Goal: Information Seeking & Learning: Learn about a topic

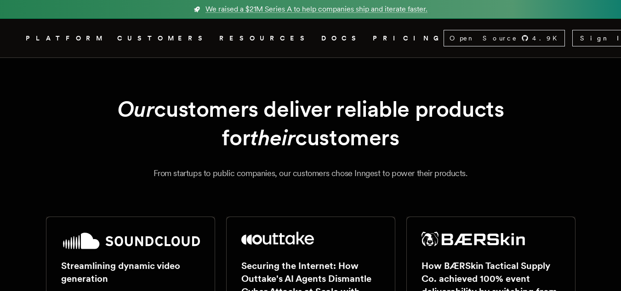
click at [321, 35] on link "DOCS" at bounding box center [341, 38] width 40 height 11
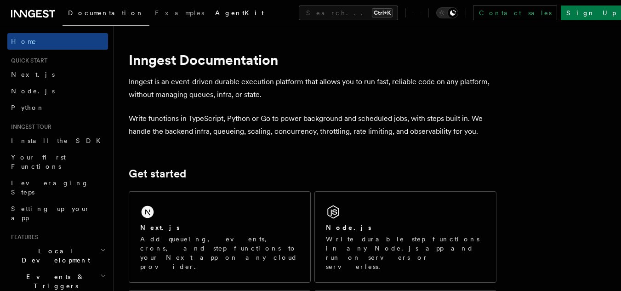
click at [210, 17] on link "AgentKit" at bounding box center [240, 14] width 60 height 22
